Goal: Information Seeking & Learning: Learn about a topic

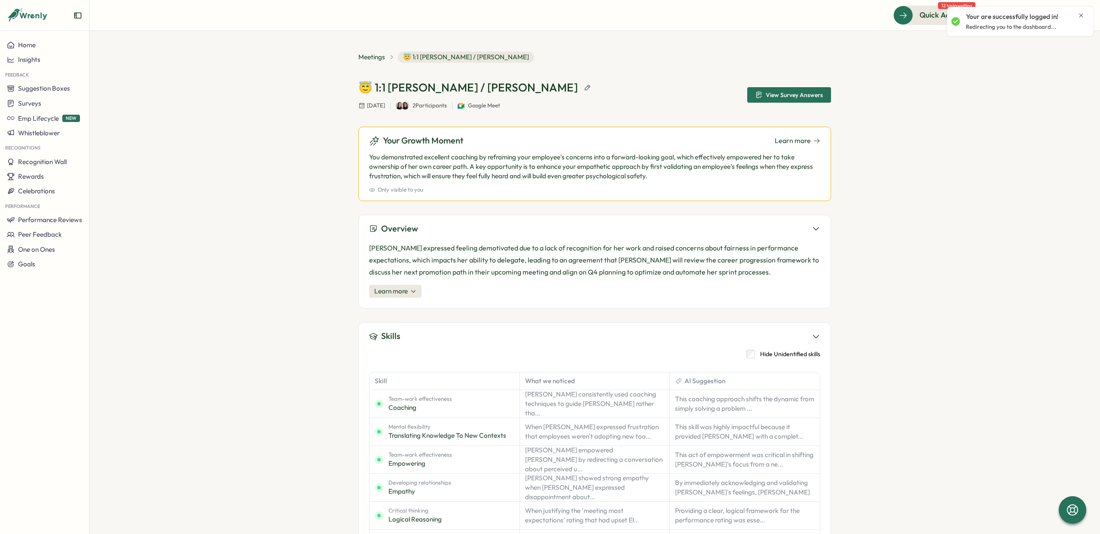
click at [1082, 15] on icon "Close notification" at bounding box center [1080, 15] width 7 height 7
click at [447, 105] on p "2 Participants" at bounding box center [429, 106] width 34 height 8
click at [403, 104] on img at bounding box center [400, 106] width 8 height 8
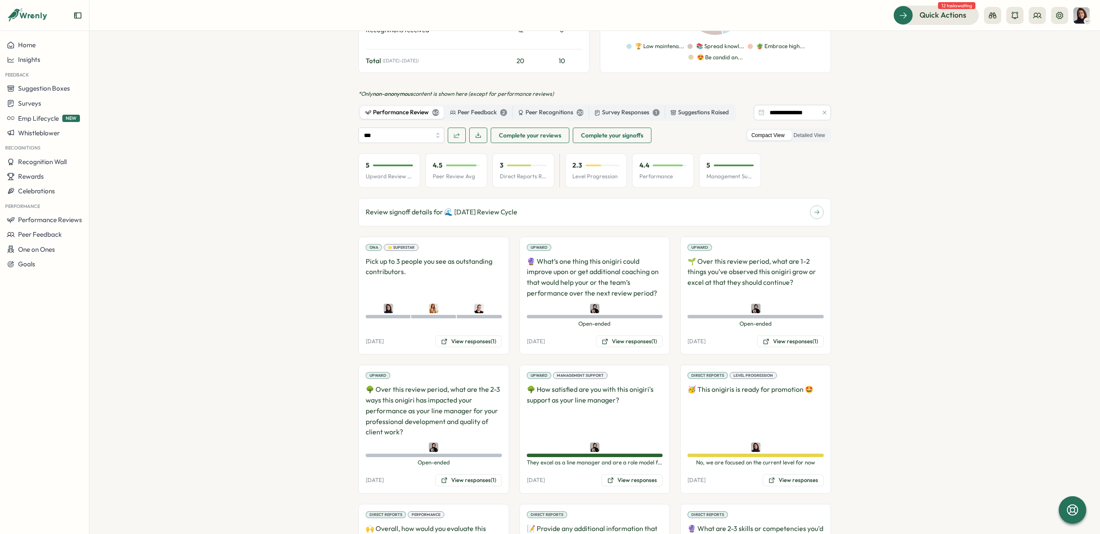
scroll to position [565, 0]
click at [466, 335] on button "View responses (1)" at bounding box center [468, 341] width 67 height 12
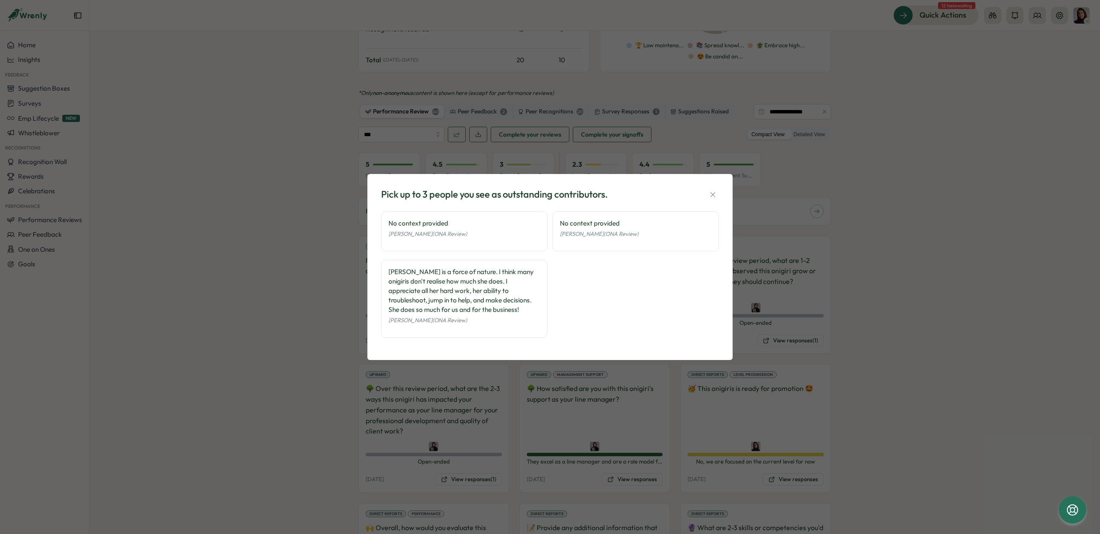
click at [553, 392] on div "Pick up to 3 people you see as outstanding contributors. No context provided [P…" at bounding box center [550, 267] width 1100 height 534
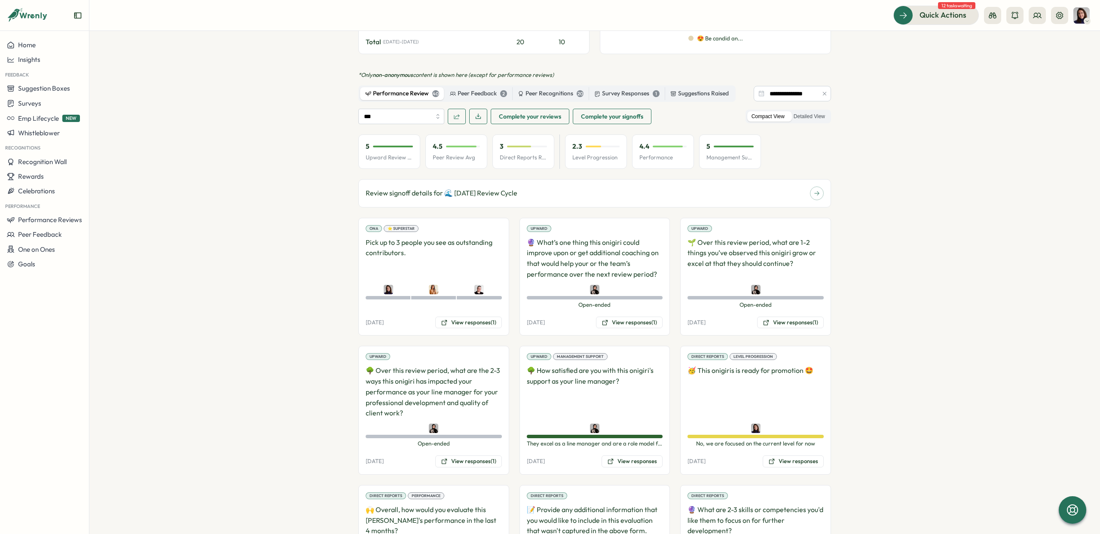
scroll to position [587, 0]
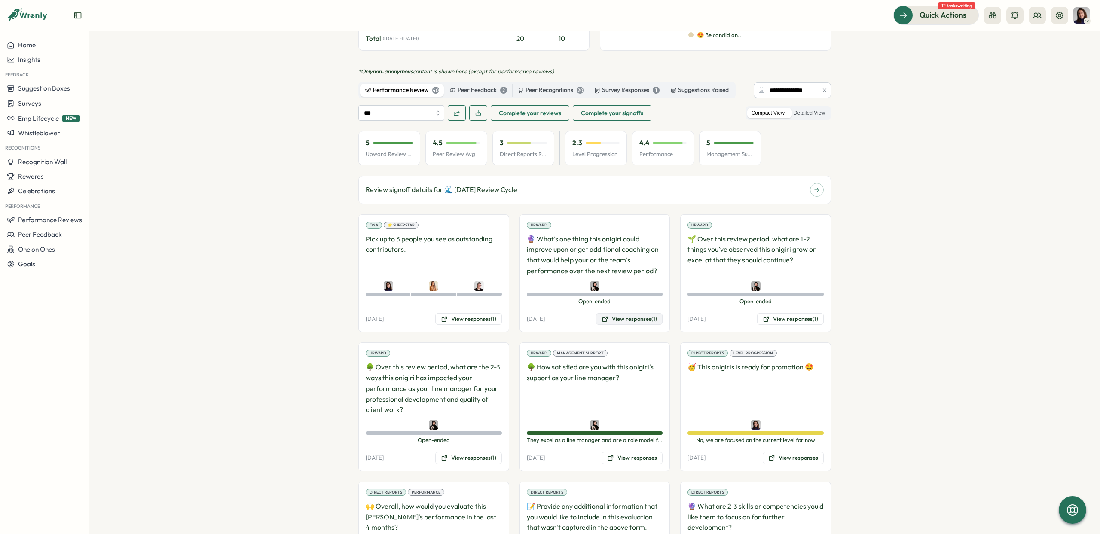
click at [606, 313] on button "View responses (1)" at bounding box center [629, 319] width 67 height 12
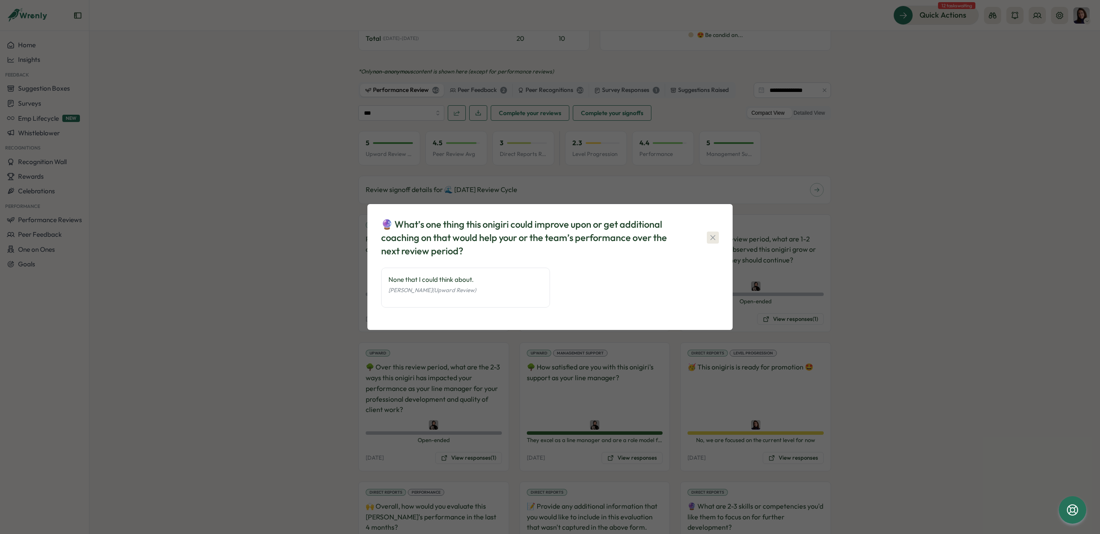
click at [712, 239] on icon "button" at bounding box center [712, 237] width 9 height 9
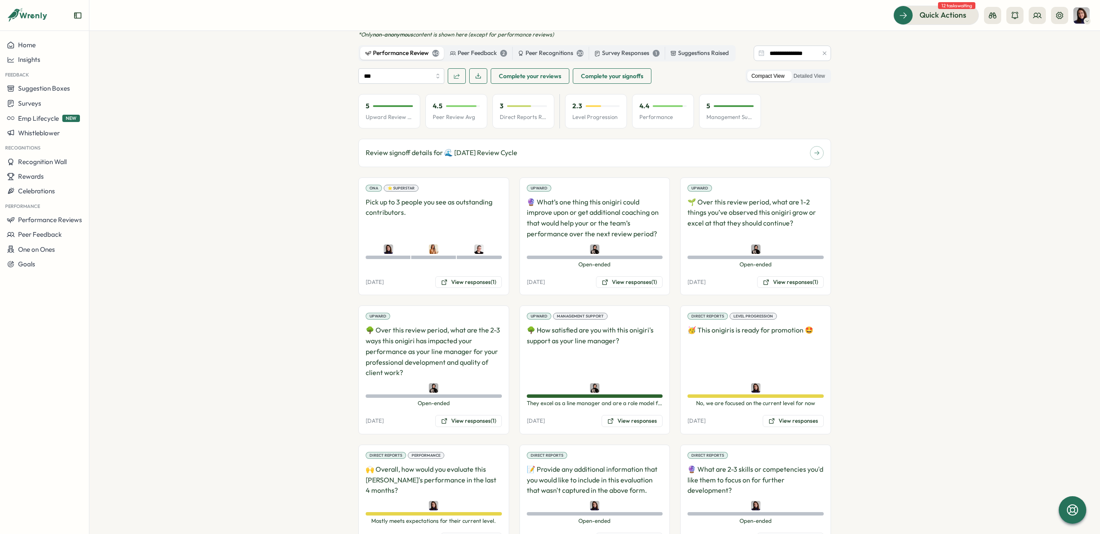
scroll to position [624, 0]
click at [765, 276] on button "View responses (1)" at bounding box center [790, 282] width 67 height 12
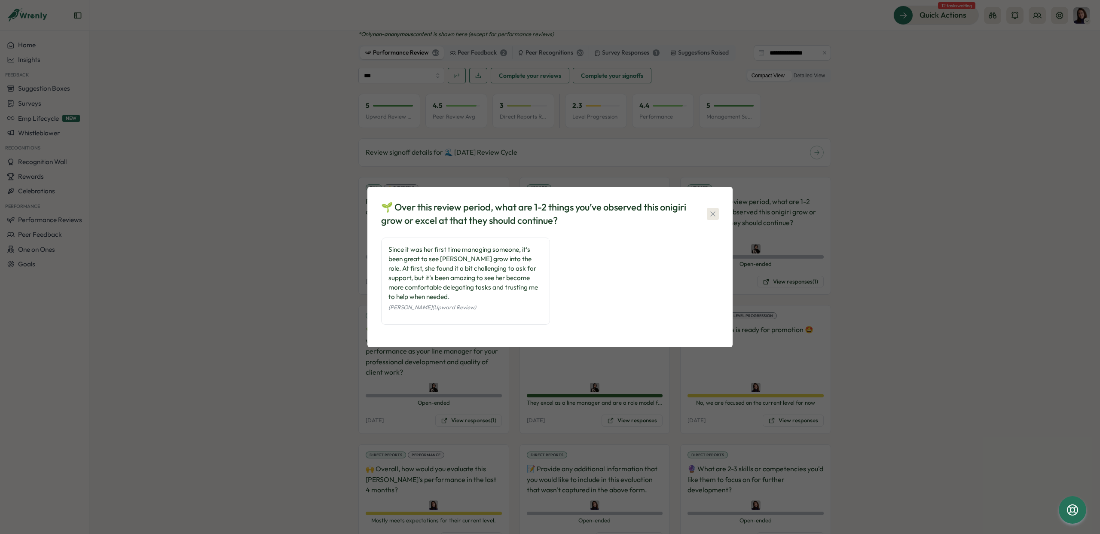
click at [711, 215] on icon "button" at bounding box center [712, 213] width 5 height 5
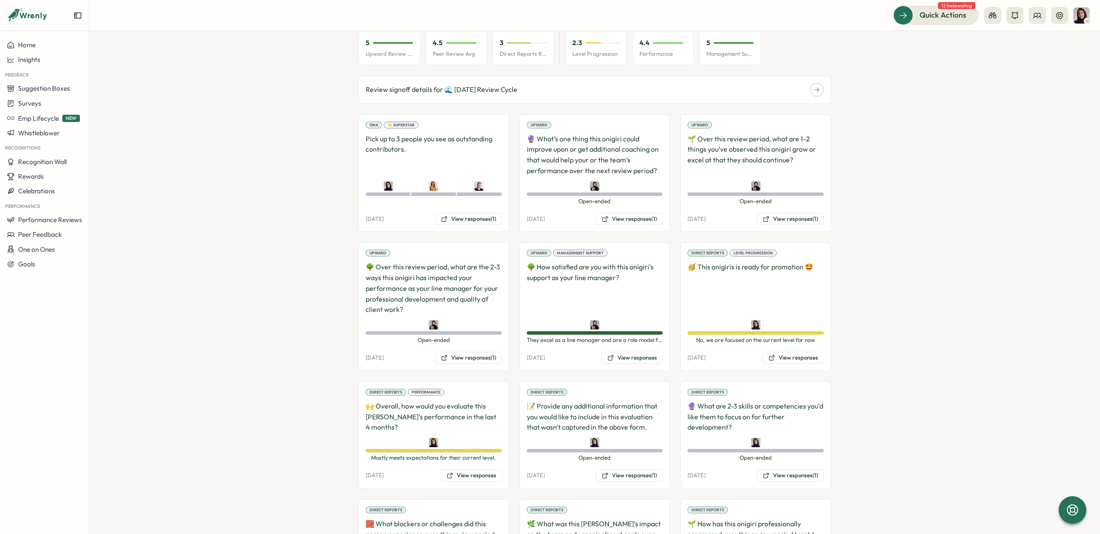
scroll to position [694, 0]
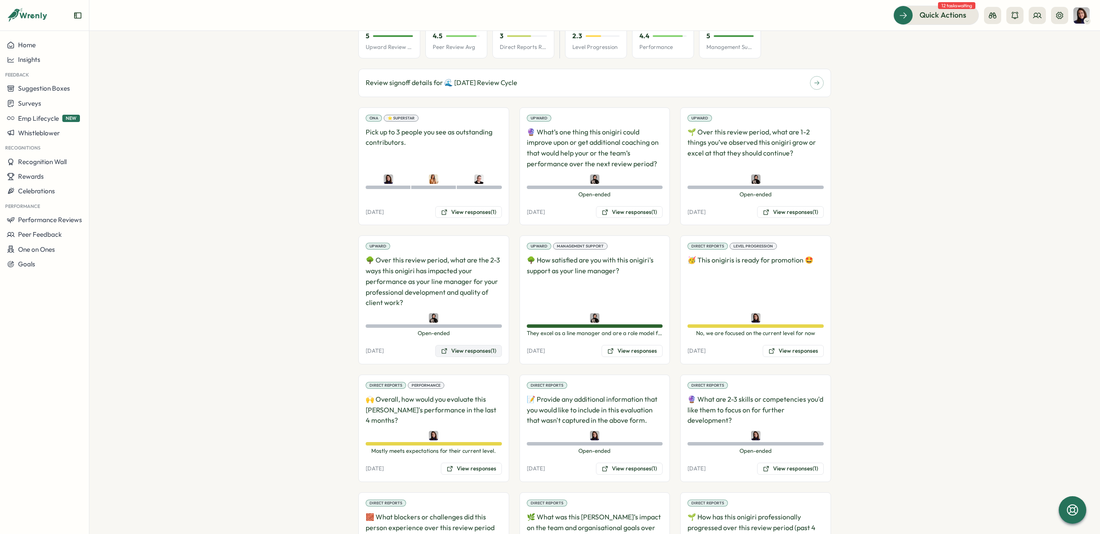
click at [464, 345] on button "View responses (1)" at bounding box center [468, 351] width 67 height 12
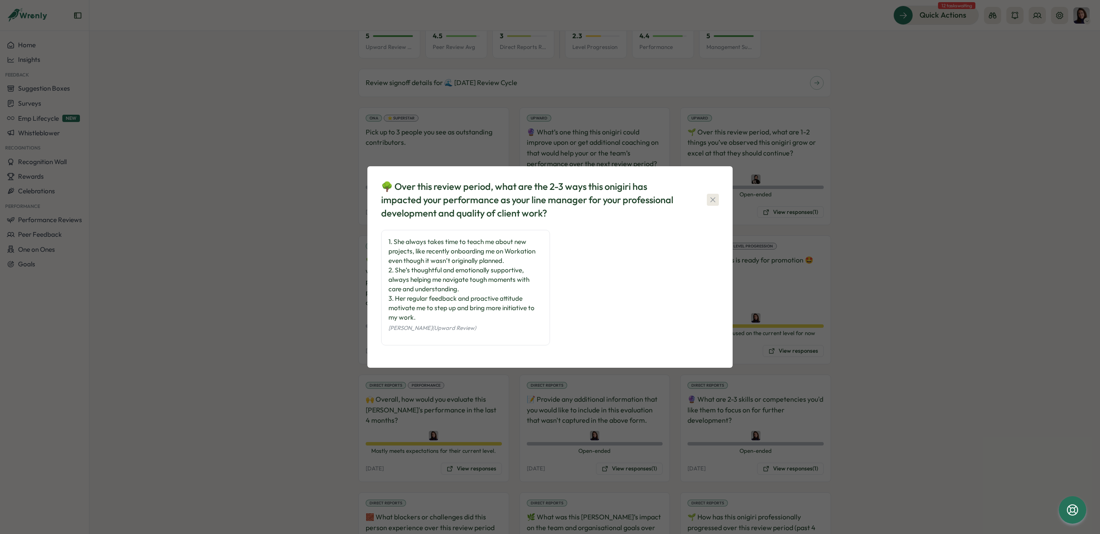
click at [708, 201] on icon "button" at bounding box center [712, 199] width 9 height 9
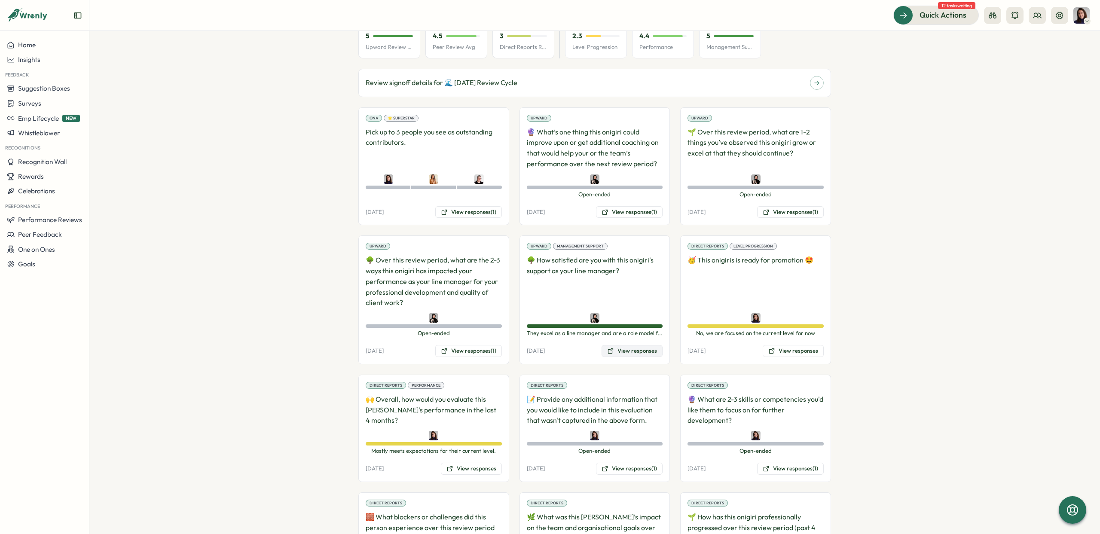
click at [617, 345] on button "View responses" at bounding box center [631, 351] width 61 height 12
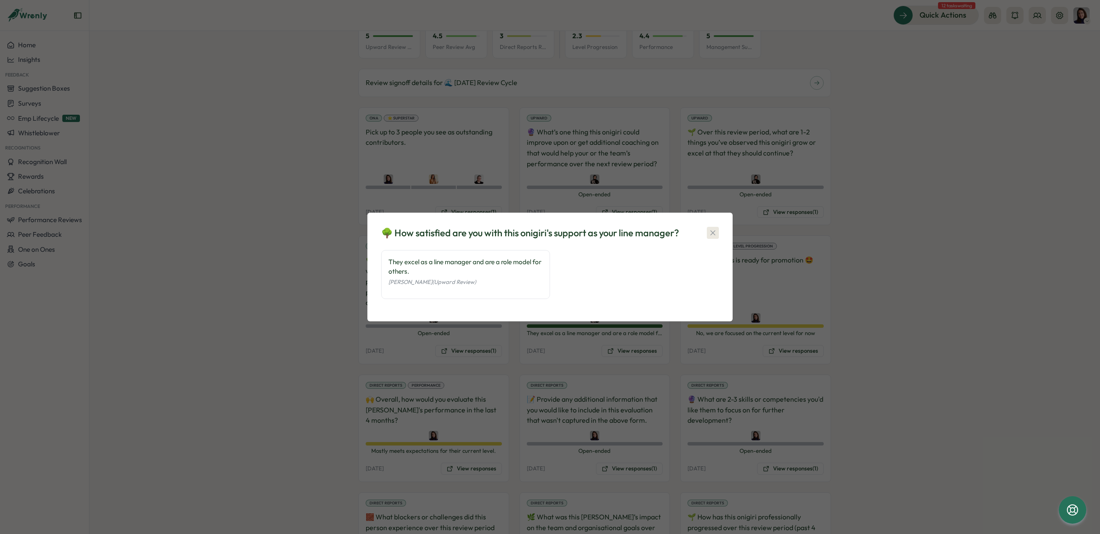
click at [709, 232] on icon "button" at bounding box center [712, 233] width 9 height 9
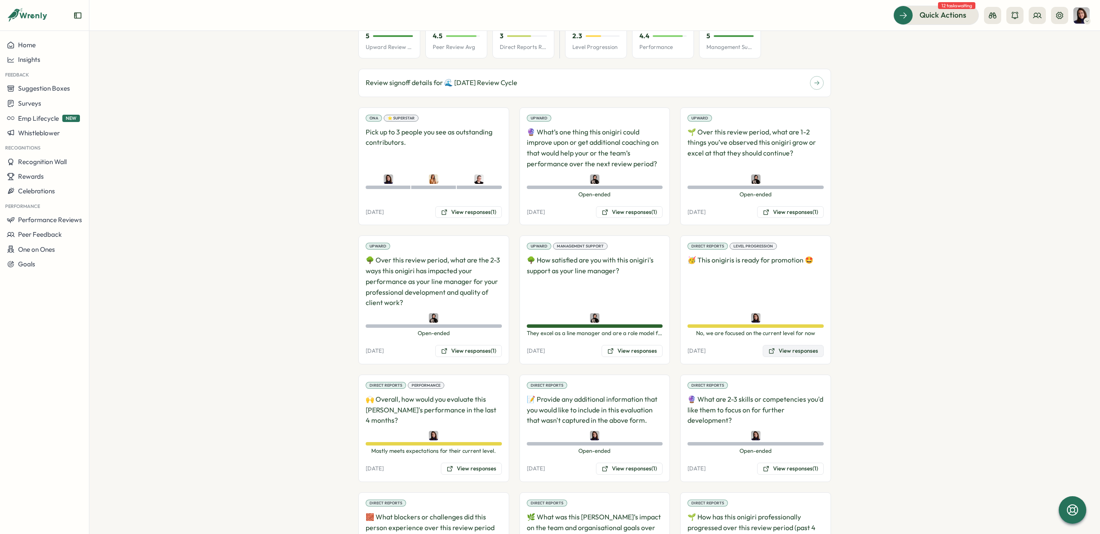
click at [790, 345] on button "View responses" at bounding box center [792, 351] width 61 height 12
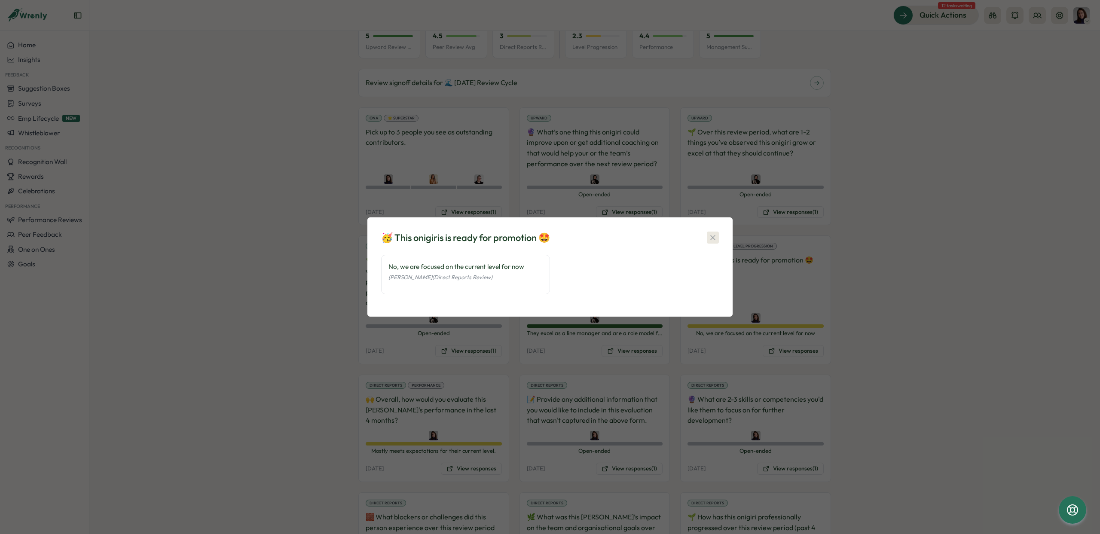
click at [709, 238] on icon "button" at bounding box center [712, 237] width 9 height 9
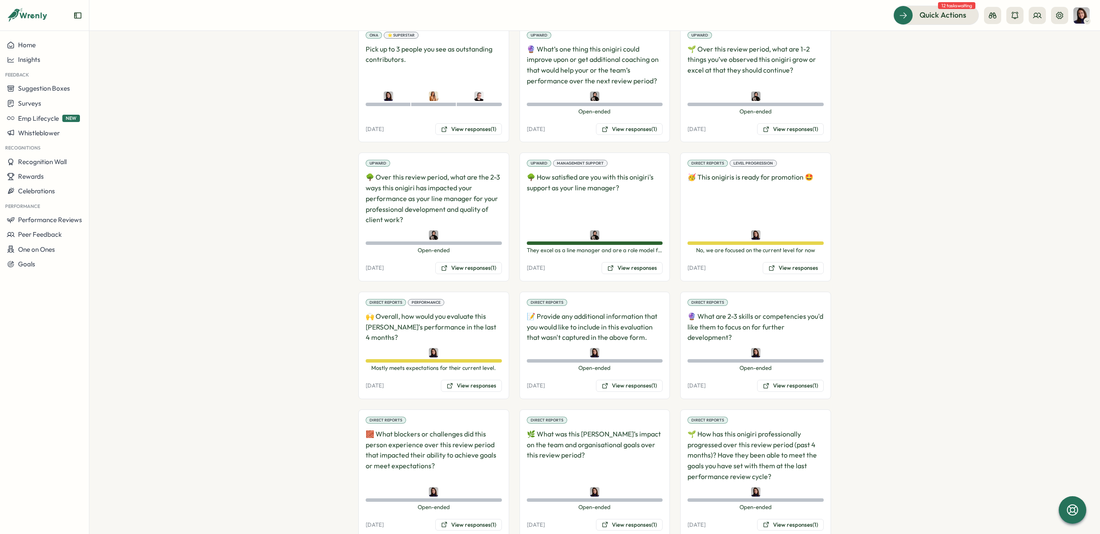
scroll to position [781, 0]
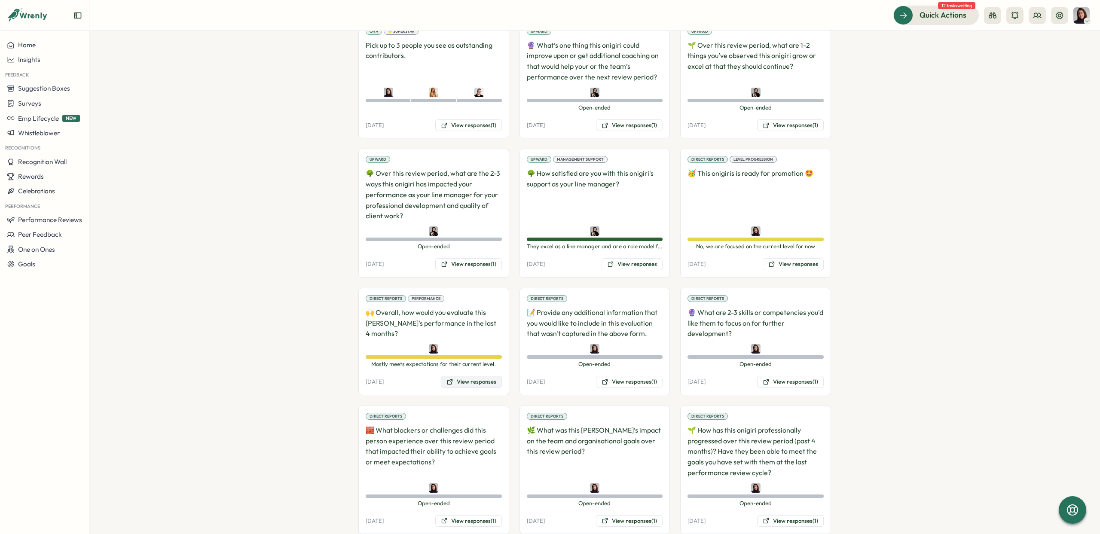
click at [464, 376] on button "View responses" at bounding box center [471, 382] width 61 height 12
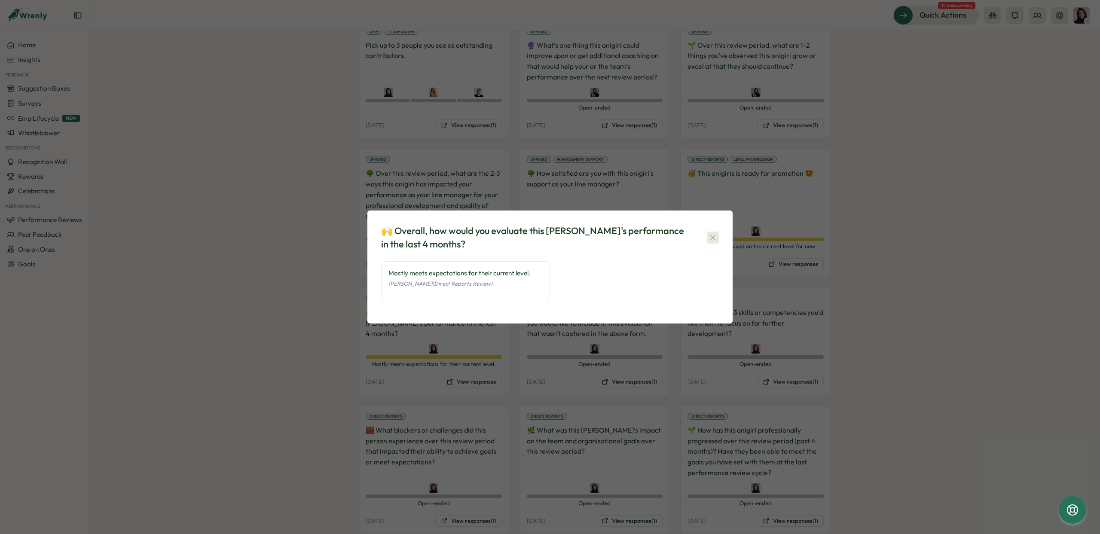
click at [710, 238] on icon "button" at bounding box center [712, 237] width 9 height 9
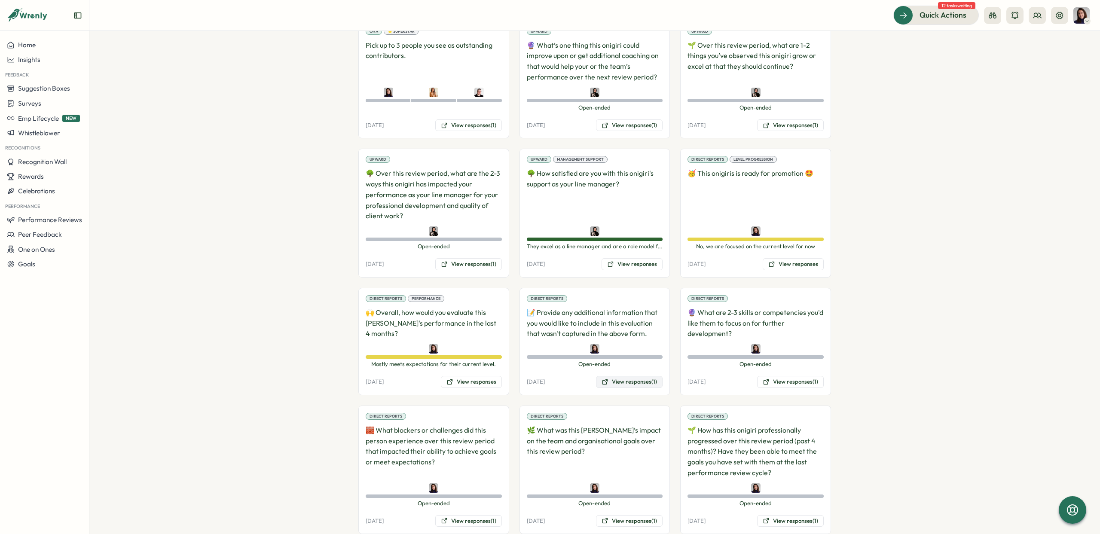
click at [610, 376] on button "View responses (1)" at bounding box center [629, 382] width 67 height 12
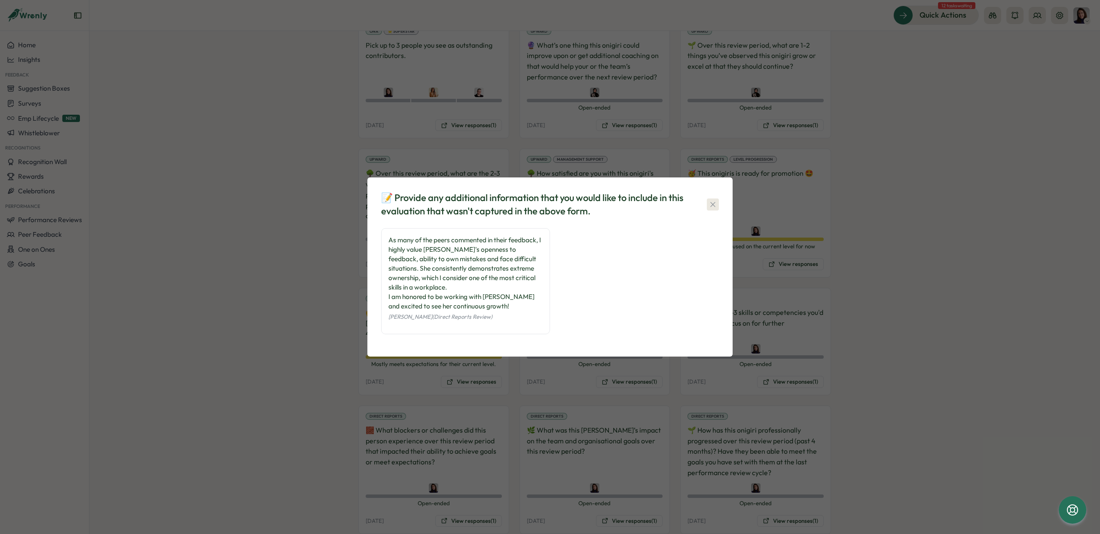
click at [710, 207] on icon "button" at bounding box center [712, 204] width 9 height 9
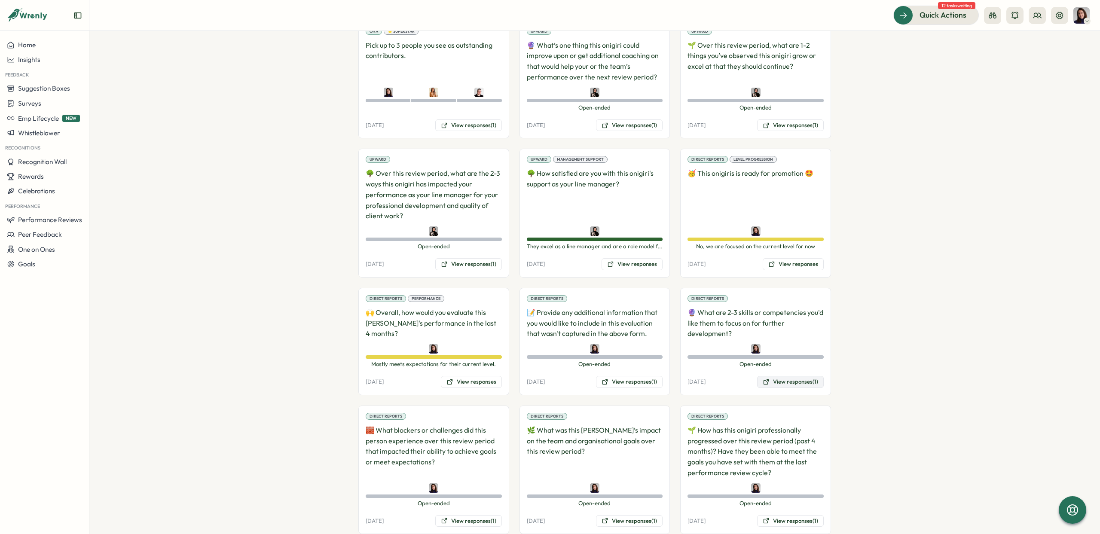
click at [770, 376] on button "View responses (1)" at bounding box center [790, 382] width 67 height 12
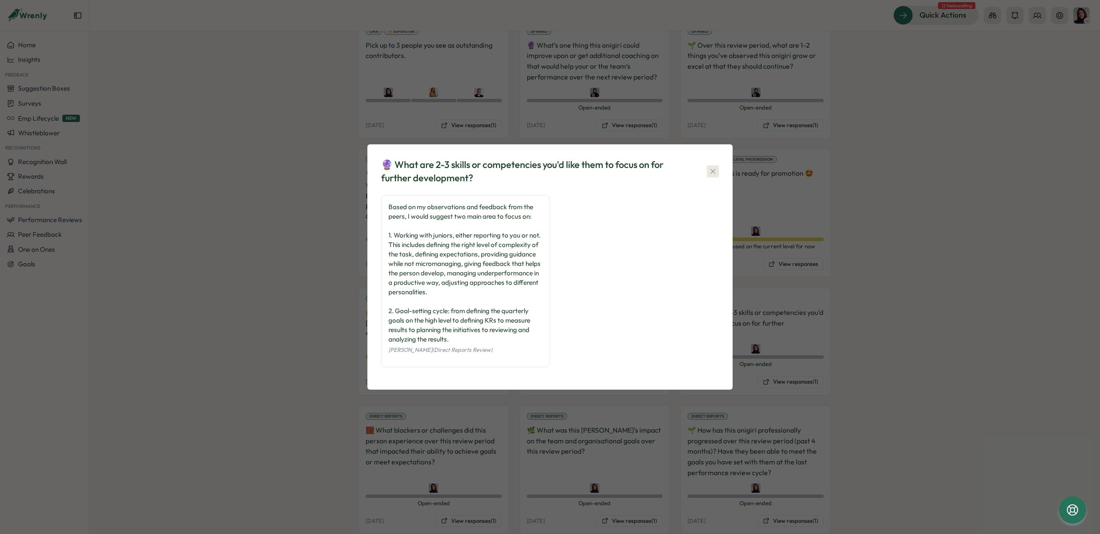
click at [713, 170] on icon "button" at bounding box center [712, 171] width 9 height 9
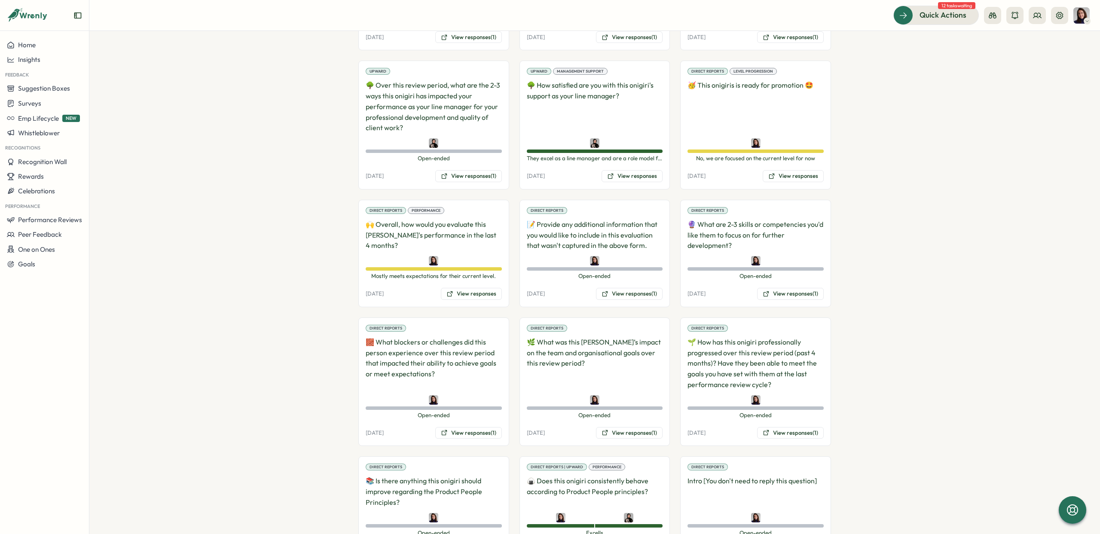
scroll to position [870, 0]
click at [454, 426] on button "View responses (1)" at bounding box center [468, 432] width 67 height 12
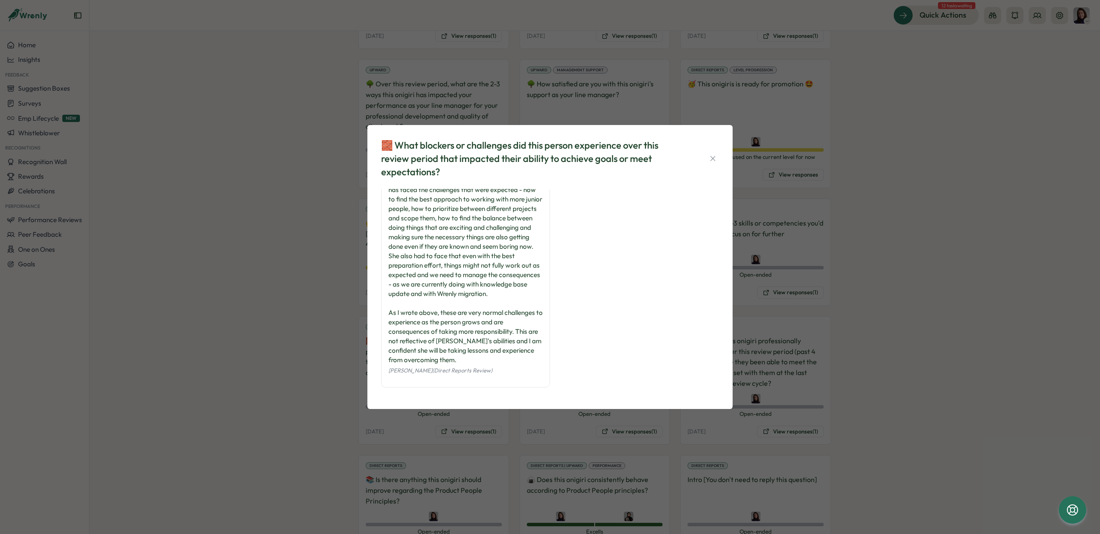
scroll to position [21, 0]
click at [715, 157] on icon "button" at bounding box center [712, 158] width 9 height 9
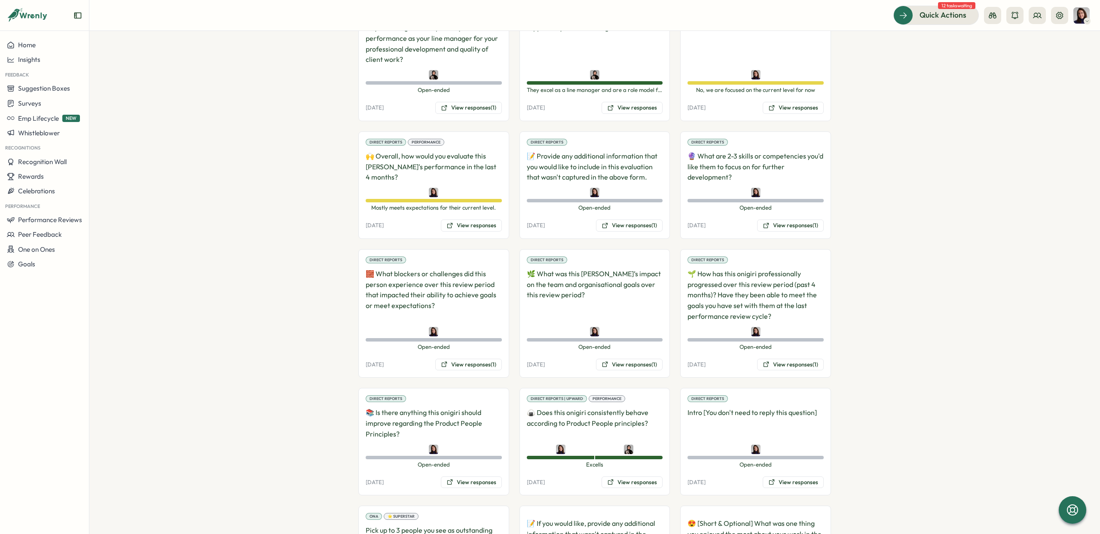
scroll to position [962, 0]
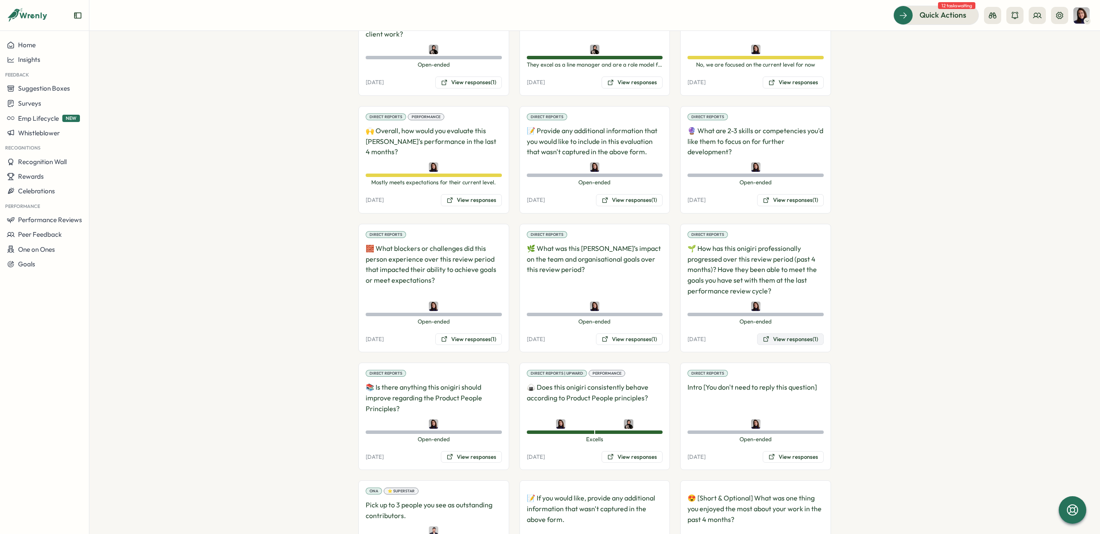
click at [763, 335] on icon at bounding box center [765, 338] width 7 height 7
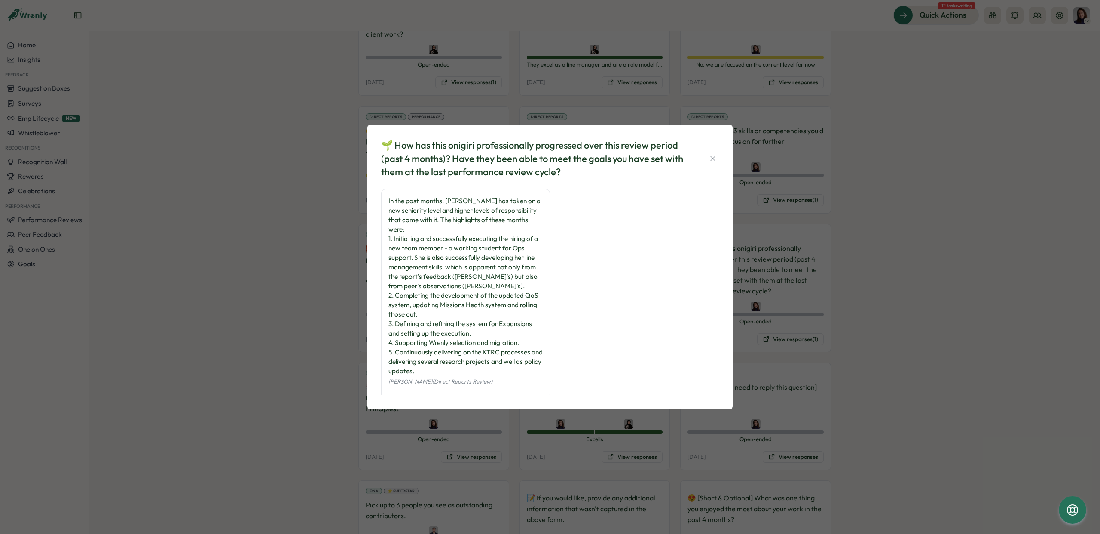
scroll to position [3, 0]
click at [714, 156] on icon "button" at bounding box center [712, 158] width 9 height 9
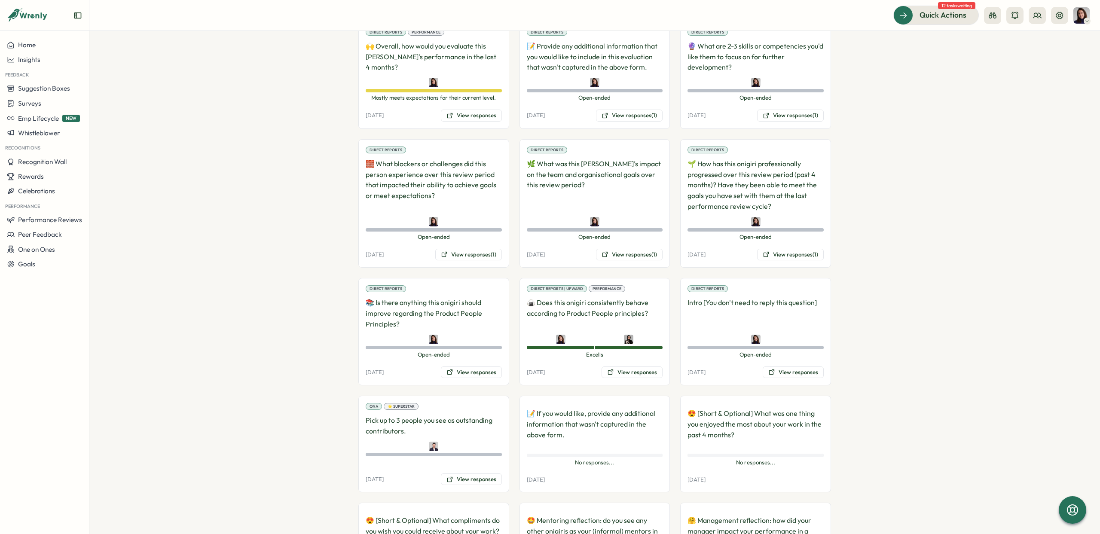
scroll to position [1057, 0]
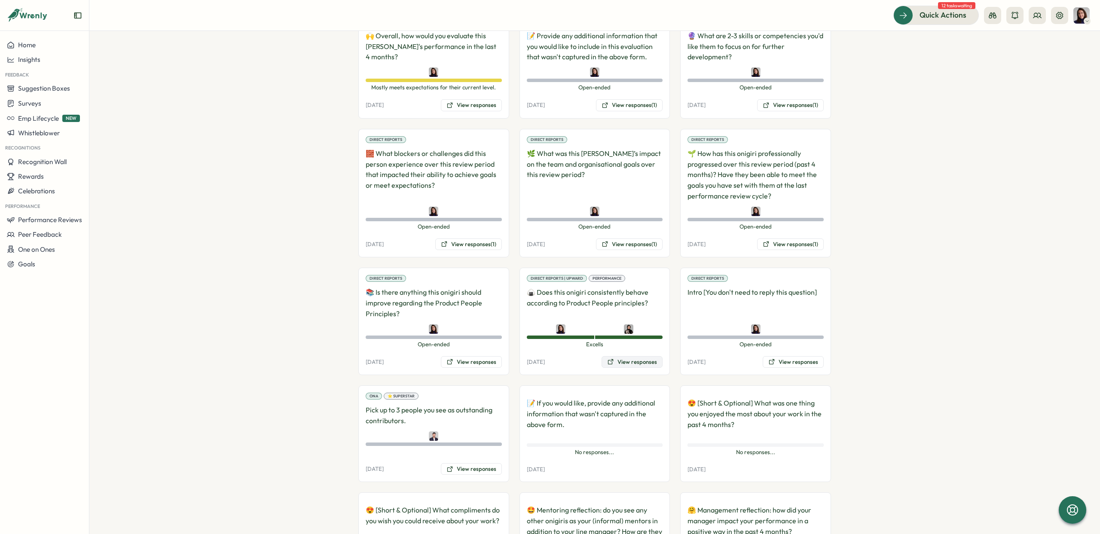
click at [617, 356] on button "View responses" at bounding box center [631, 362] width 61 height 12
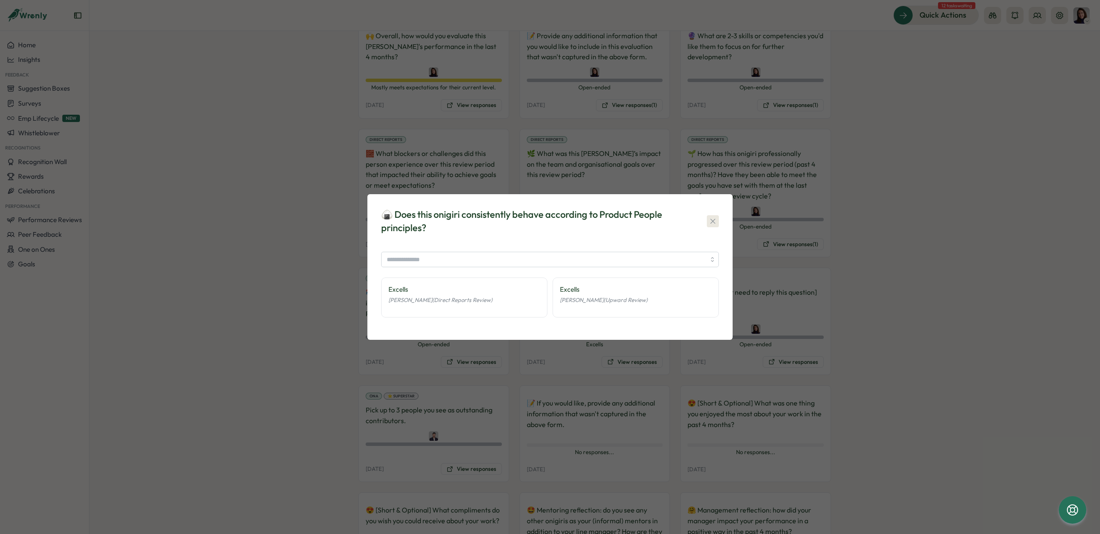
click at [714, 220] on icon "button" at bounding box center [712, 221] width 5 height 5
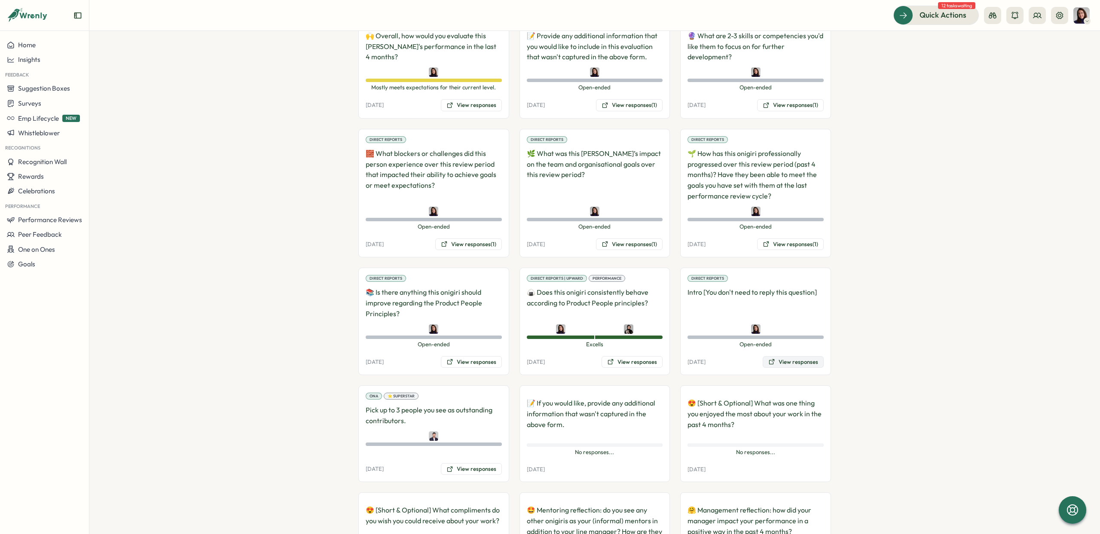
click at [782, 356] on button "View responses" at bounding box center [792, 362] width 61 height 12
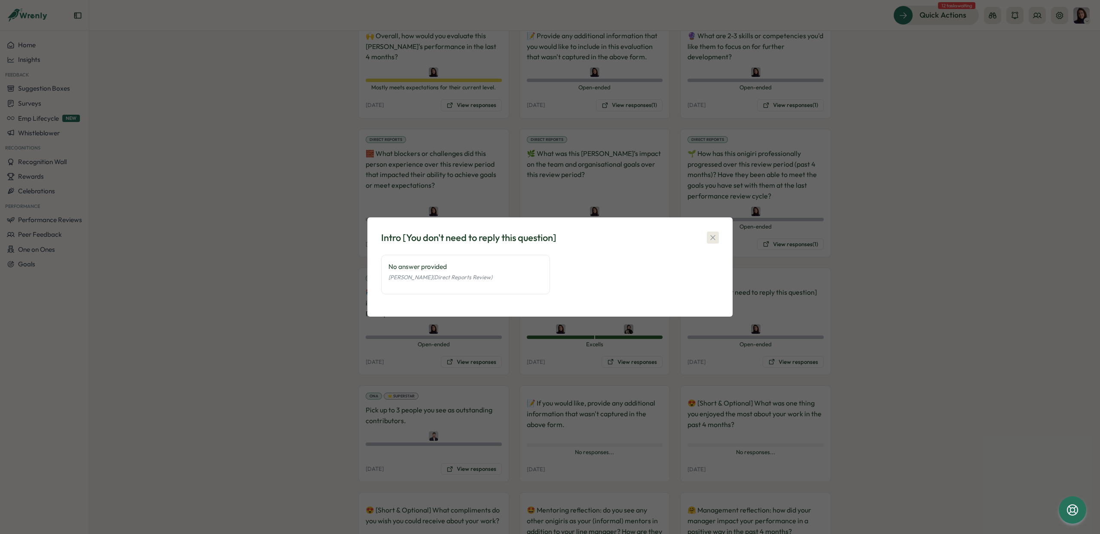
click at [713, 237] on icon "button" at bounding box center [712, 237] width 9 height 9
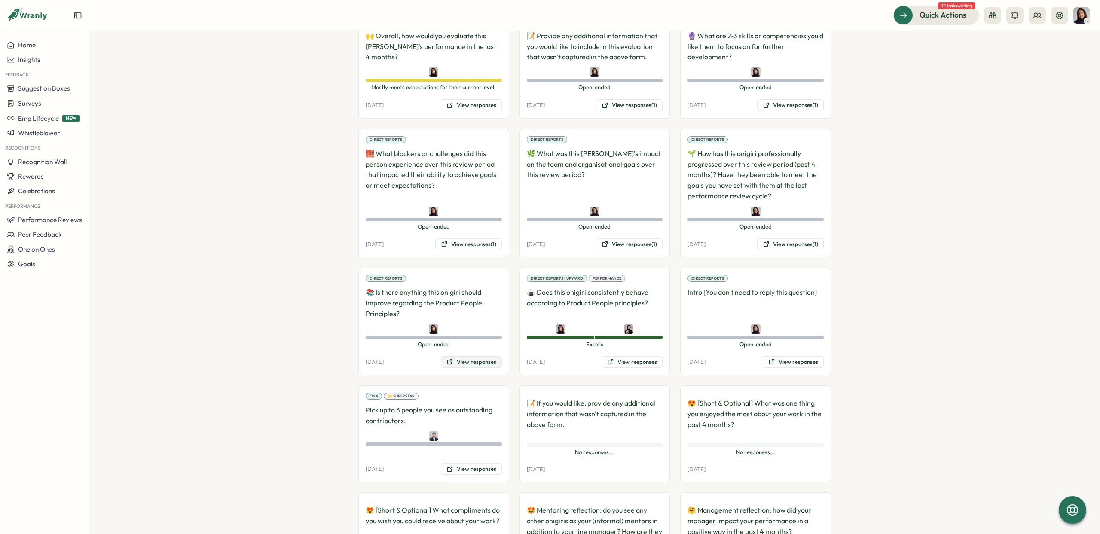
click at [458, 356] on button "View responses" at bounding box center [471, 362] width 61 height 12
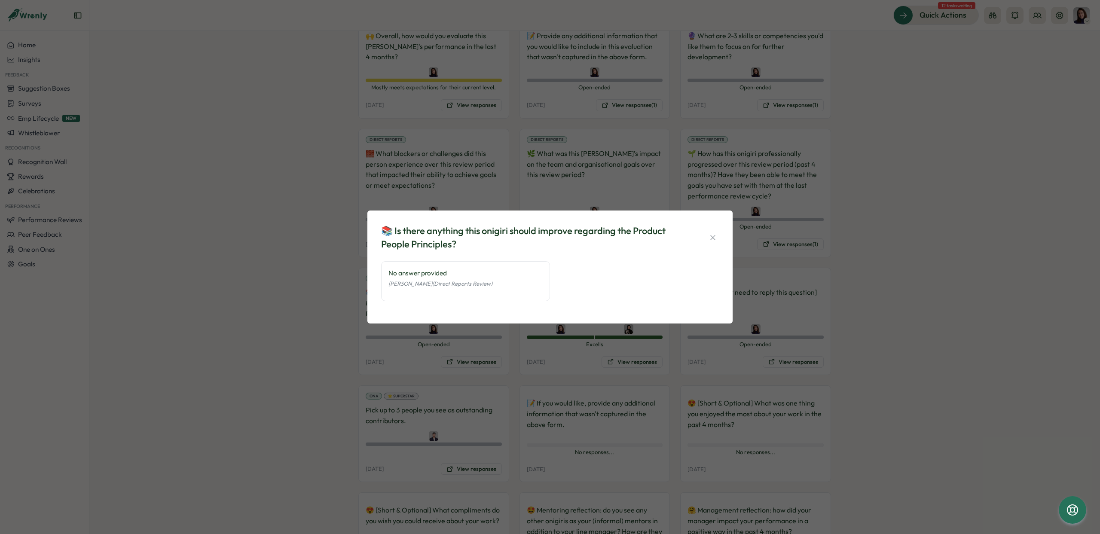
click at [458, 352] on div "📚 Is there anything this onigiri should improve regarding the Product People Pr…" at bounding box center [550, 267] width 1100 height 534
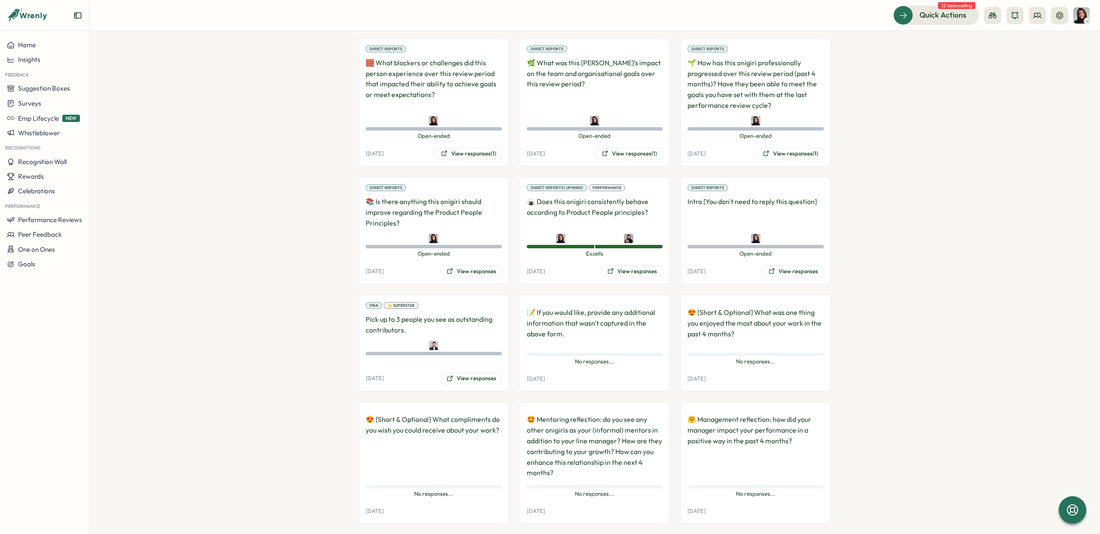
scroll to position [1174, 0]
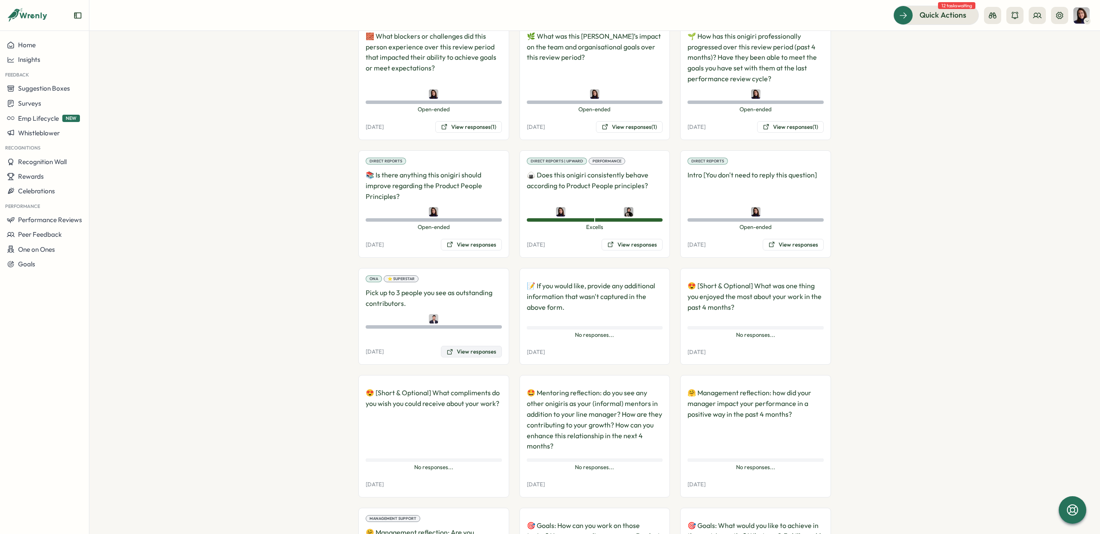
click at [460, 346] on button "View responses" at bounding box center [471, 352] width 61 height 12
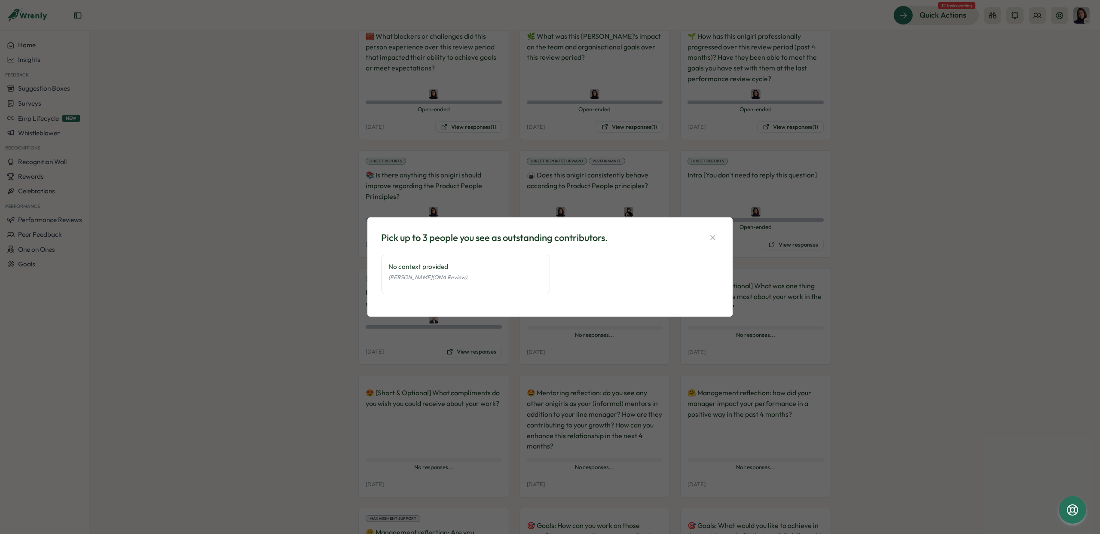
click at [460, 333] on div "Pick up to 3 people you see as outstanding contributors. No context provided [P…" at bounding box center [550, 267] width 1100 height 534
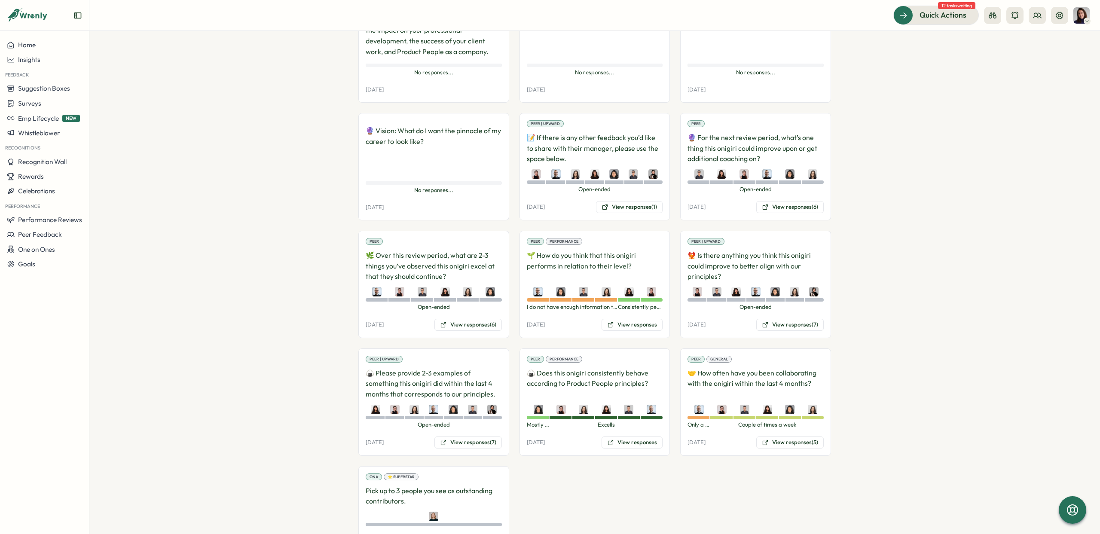
scroll to position [1985, 0]
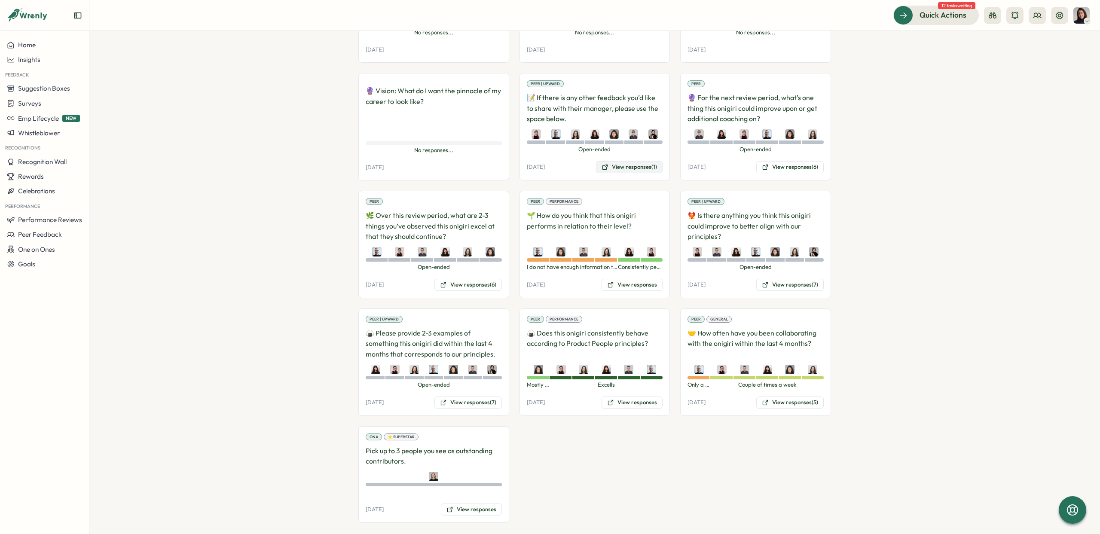
click at [626, 161] on button "View responses (1)" at bounding box center [629, 167] width 67 height 12
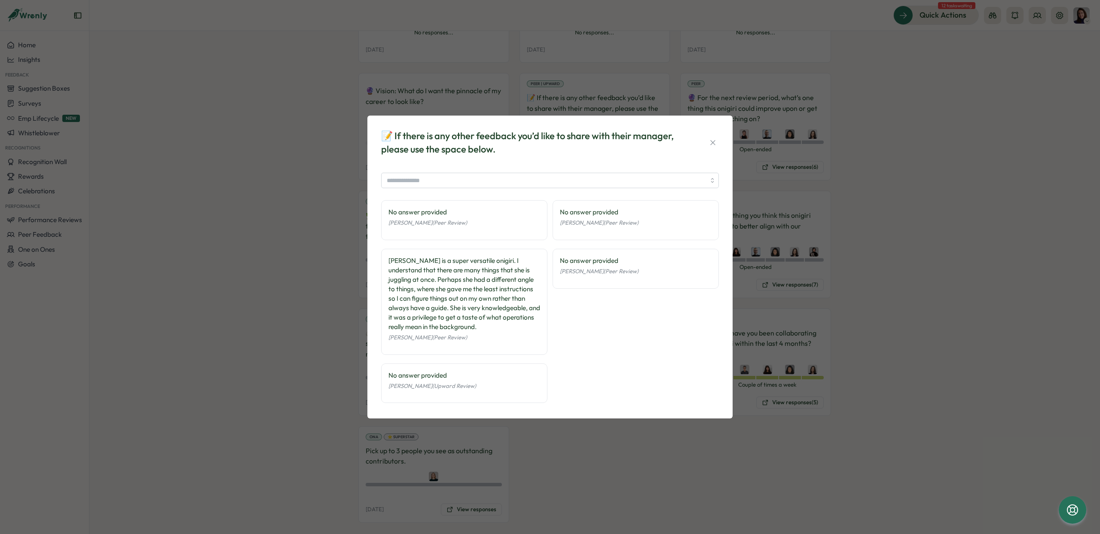
scroll to position [54, 0]
click at [705, 146] on div "📝 If there is any other feedback you’d like to share with their manager, please…" at bounding box center [550, 142] width 338 height 27
click at [713, 144] on icon "button" at bounding box center [712, 142] width 9 height 9
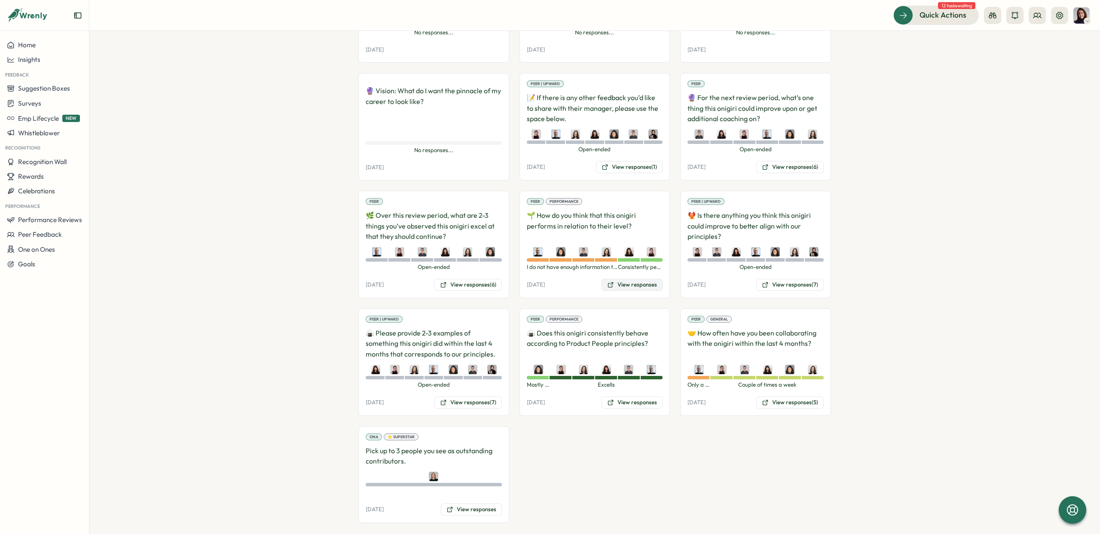
click at [649, 279] on button "View responses" at bounding box center [631, 285] width 61 height 12
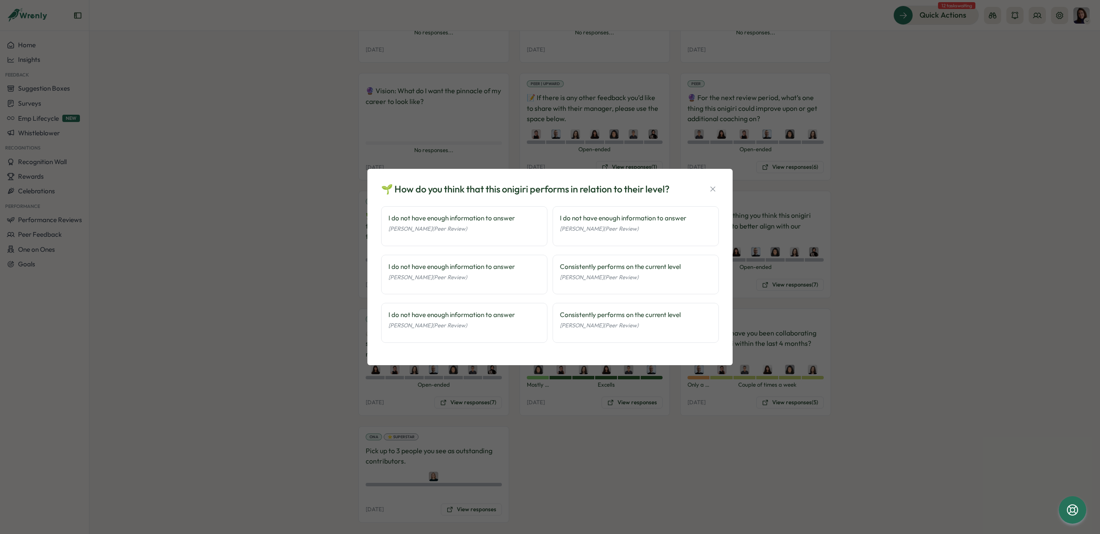
click at [774, 276] on div "🌱 How do you think that this onigiri performs in relation to their level? I do …" at bounding box center [550, 267] width 1100 height 534
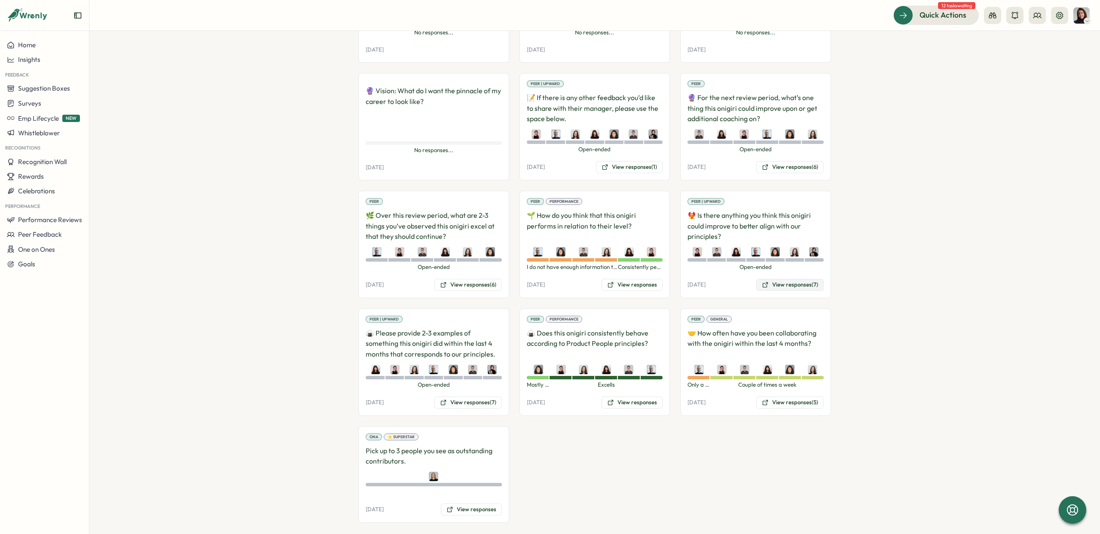
click at [775, 279] on button "View responses (7)" at bounding box center [789, 285] width 67 height 12
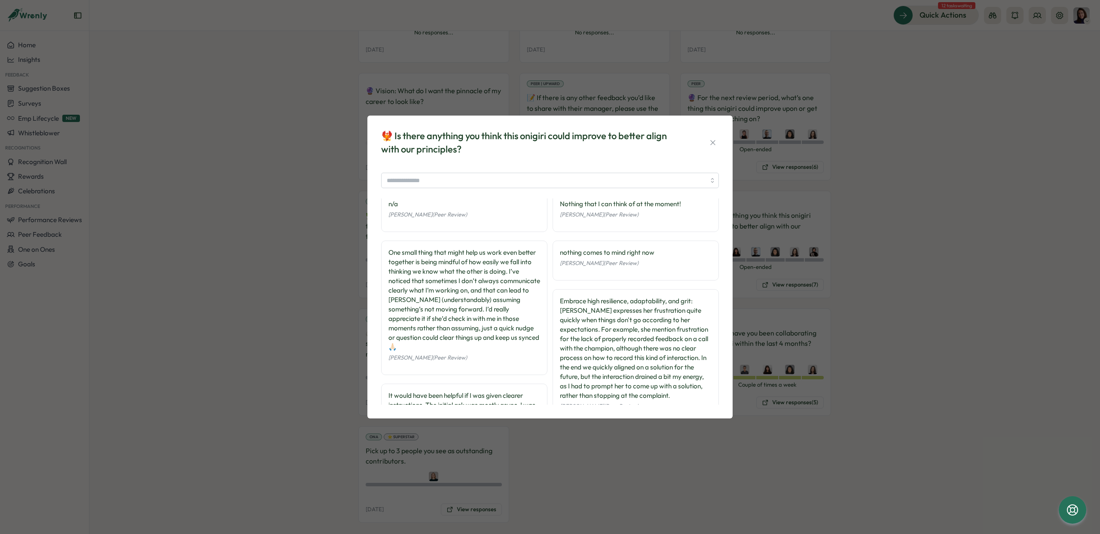
scroll to position [0, 0]
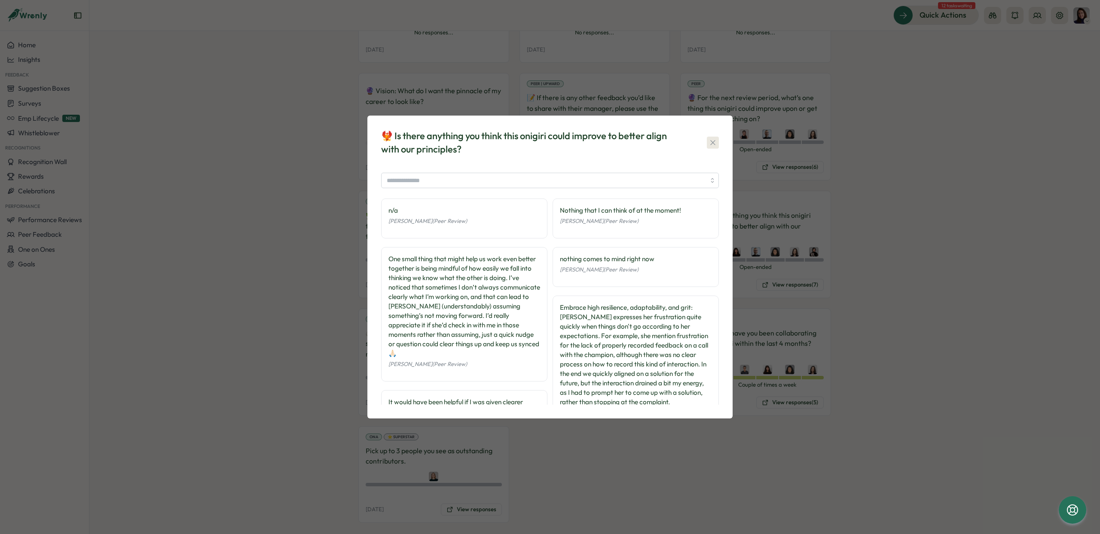
click at [708, 143] on icon "button" at bounding box center [712, 142] width 9 height 9
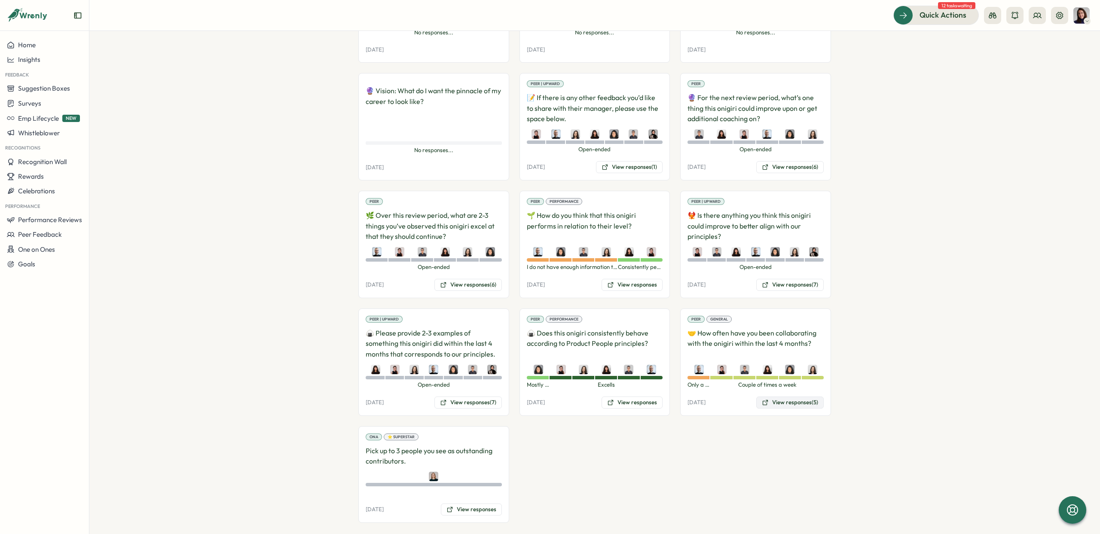
click at [771, 396] on button "View responses (5)" at bounding box center [789, 402] width 67 height 12
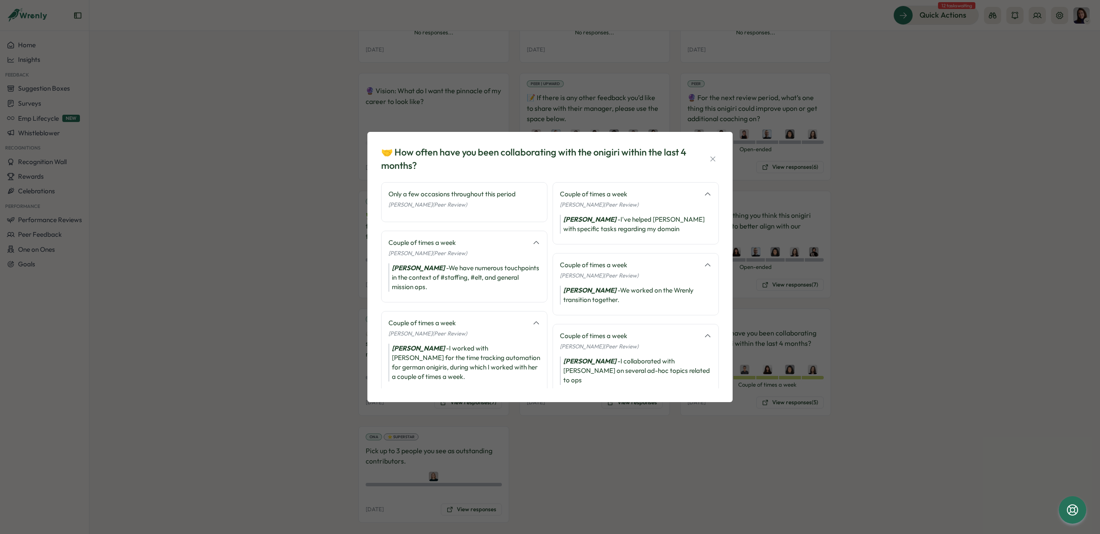
click at [704, 195] on icon at bounding box center [708, 194] width 8 height 8
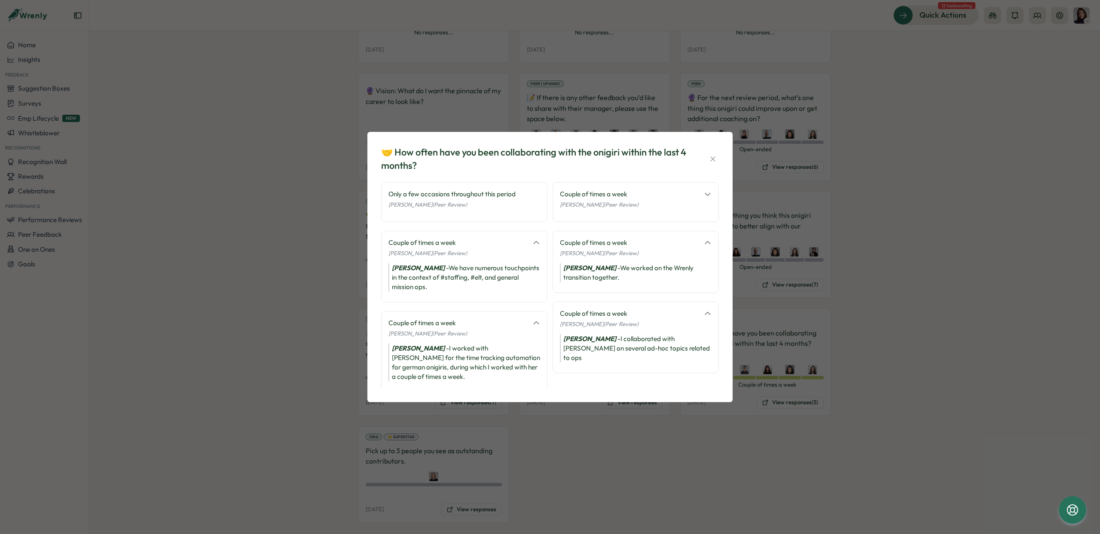
click at [704, 195] on icon at bounding box center [708, 194] width 8 height 8
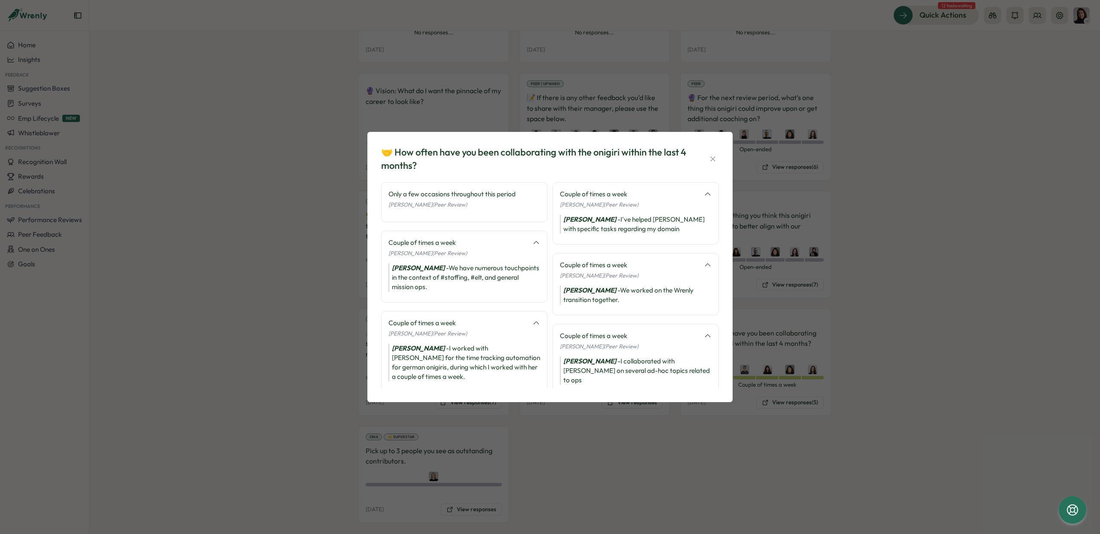
scroll to position [6, 0]
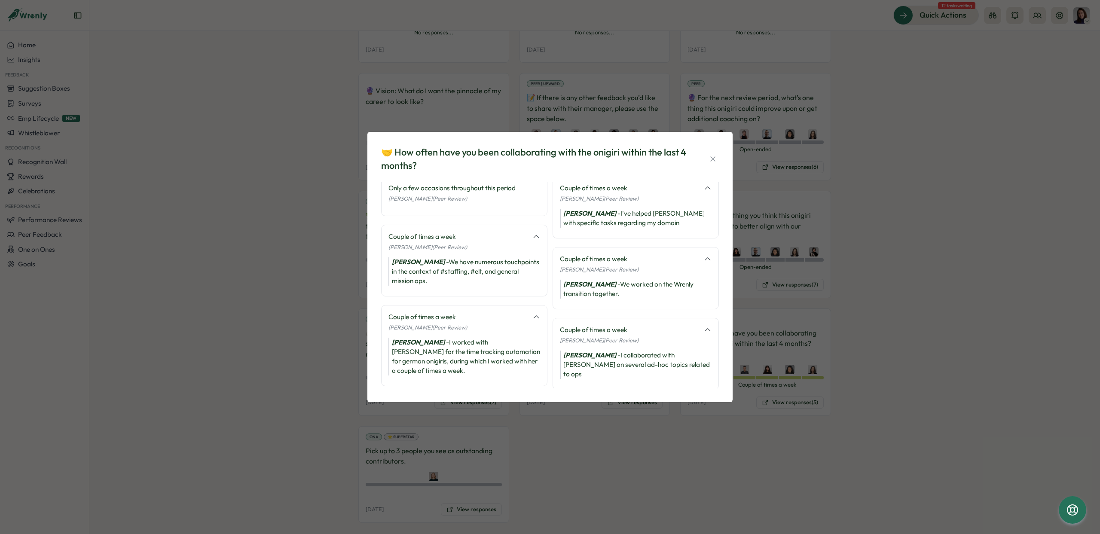
click at [705, 162] on div "🤝 How often have you been collaborating with the onigiri within the last 4 mont…" at bounding box center [550, 159] width 338 height 27
click at [716, 155] on icon "button" at bounding box center [712, 159] width 9 height 9
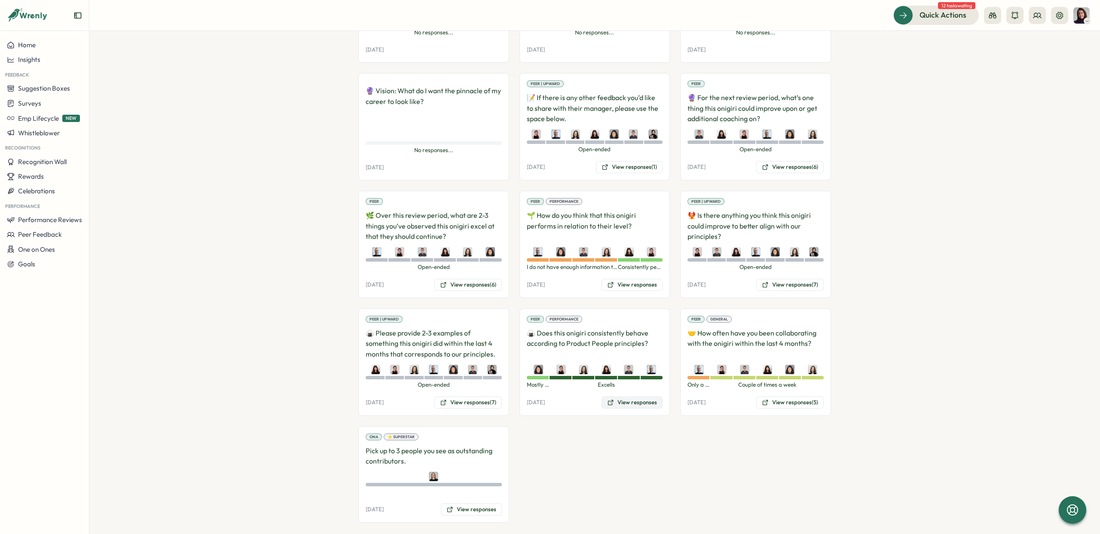
click at [611, 400] on icon at bounding box center [610, 402] width 5 height 5
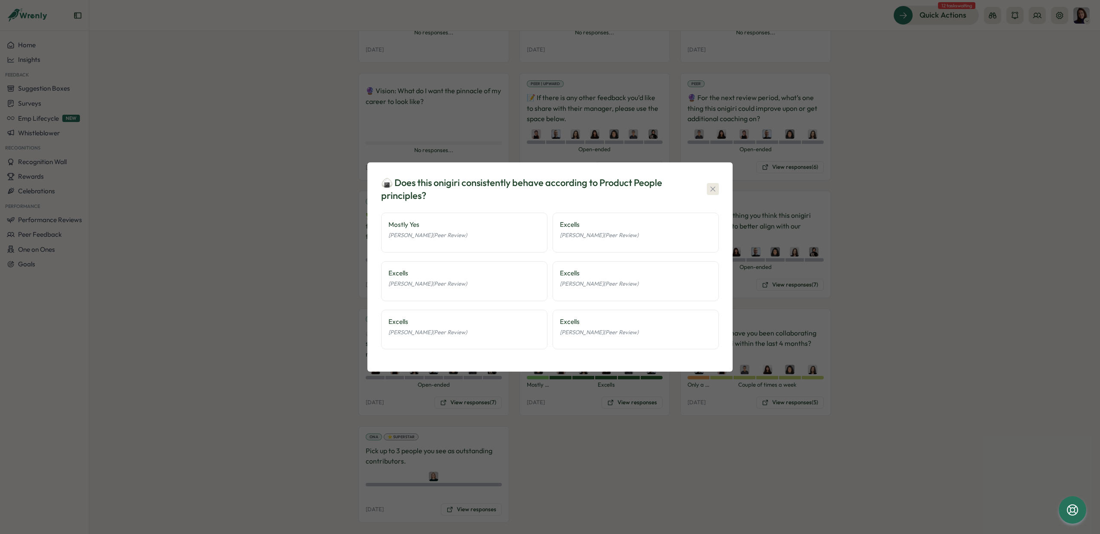
click at [712, 188] on icon "button" at bounding box center [712, 189] width 5 height 5
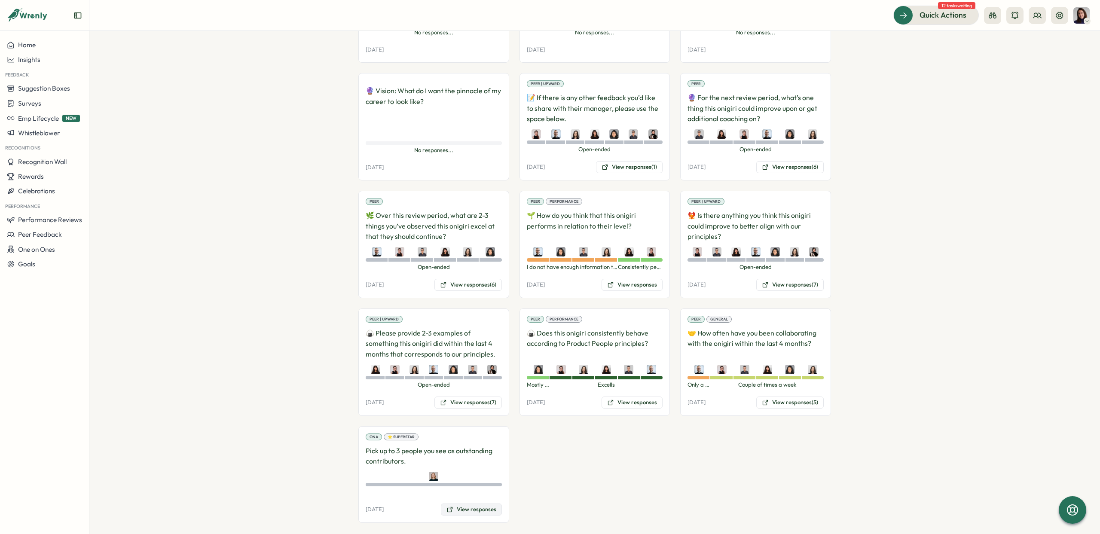
click at [449, 506] on icon at bounding box center [449, 509] width 7 height 7
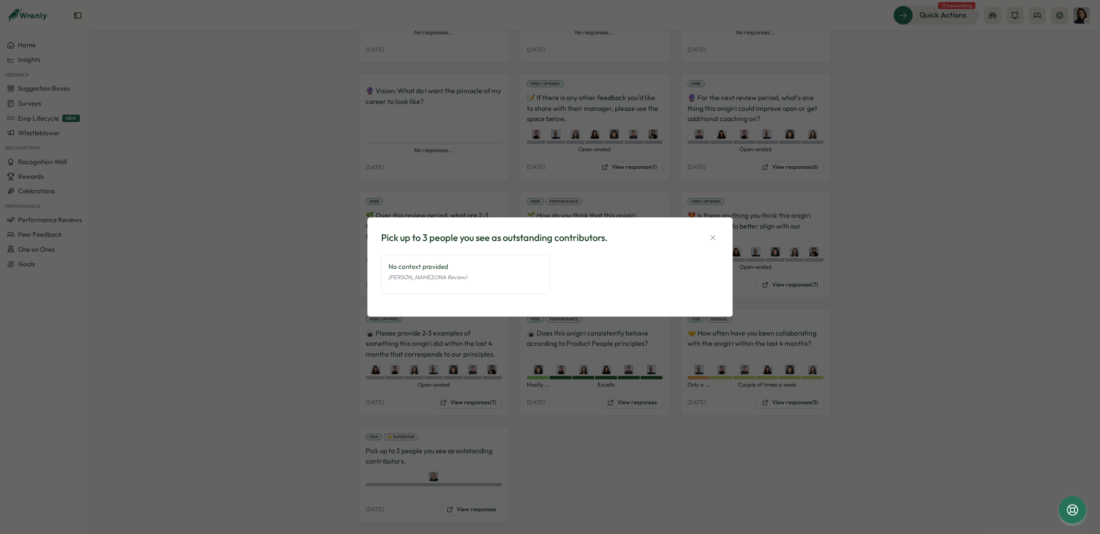
click at [603, 421] on div "Pick up to 3 people you see as outstanding contributors. No context provided [P…" at bounding box center [550, 267] width 1100 height 534
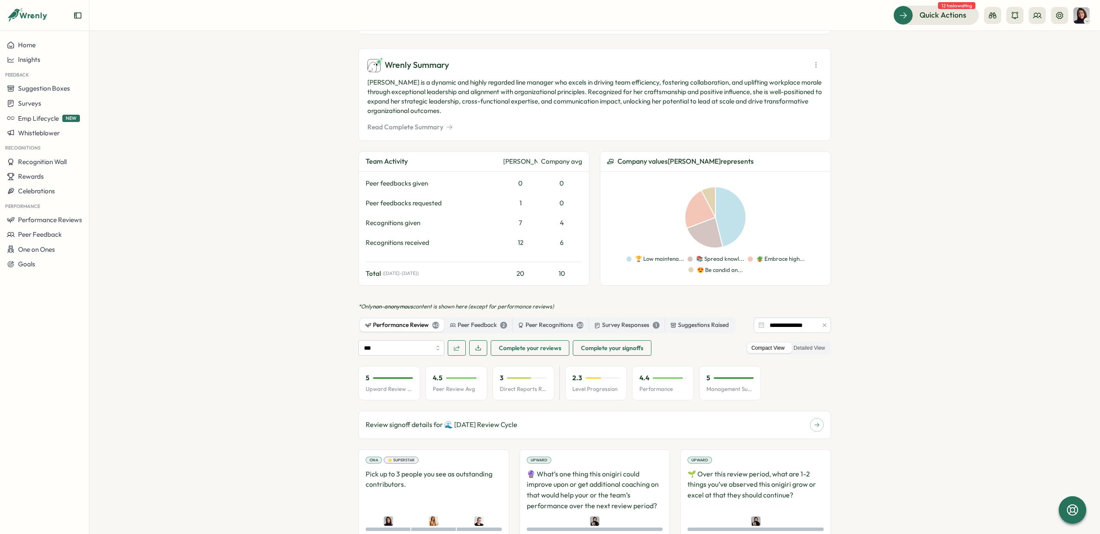
scroll to position [0, 0]
